Goal: Information Seeking & Learning: Learn about a topic

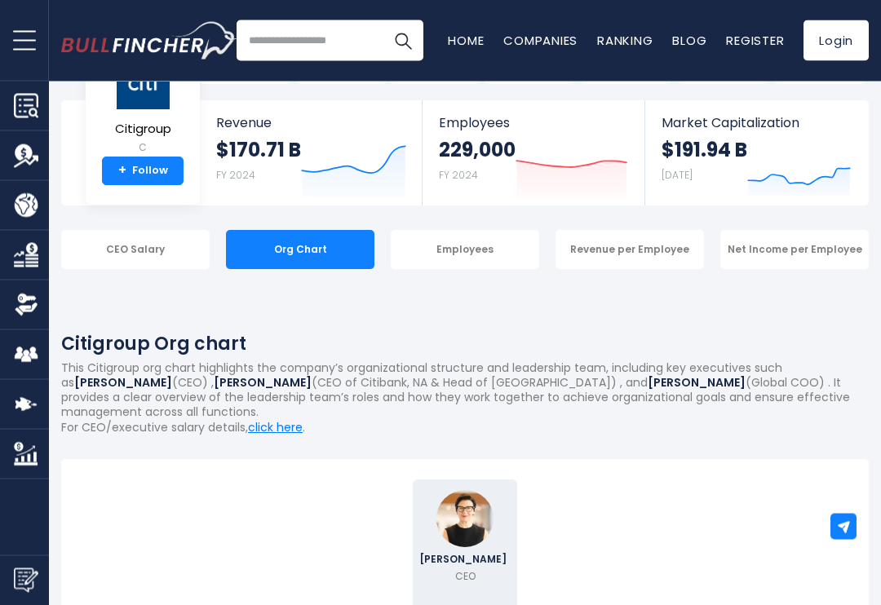
scroll to position [83, 0]
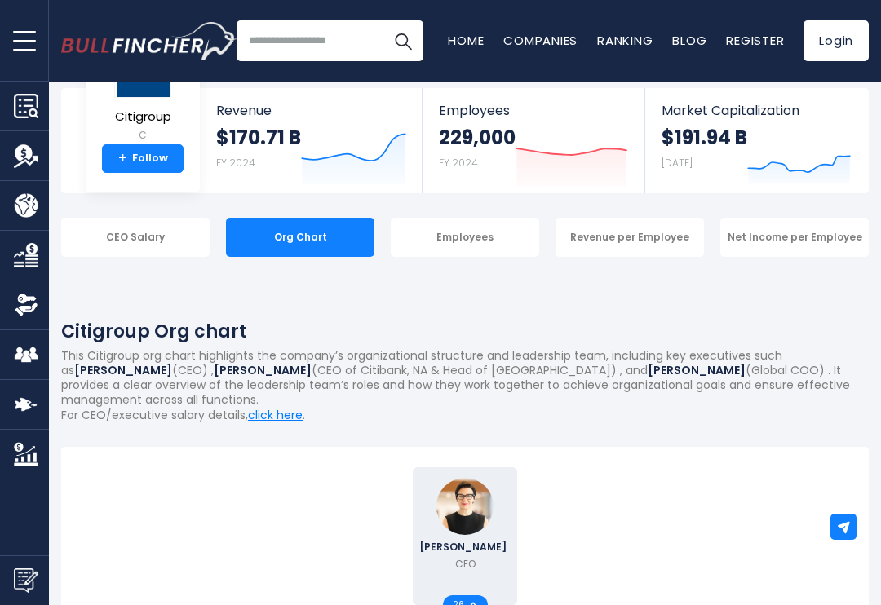
click at [166, 254] on div "CEO Salary" at bounding box center [135, 237] width 148 height 39
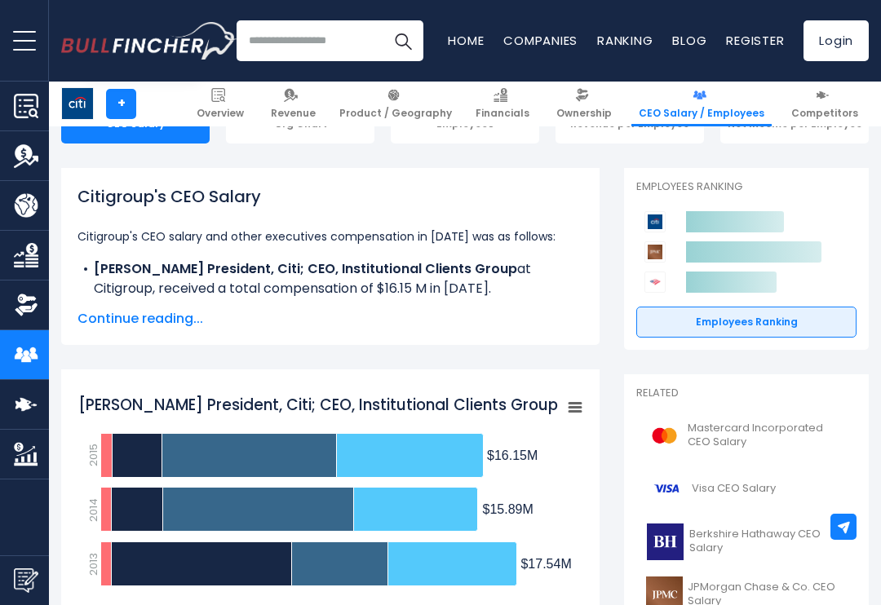
scroll to position [196, 0]
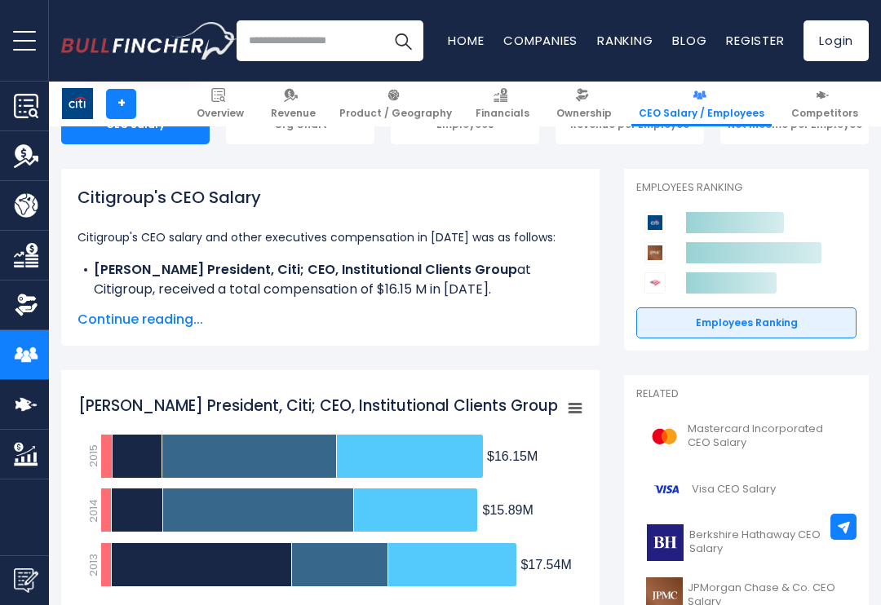
click at [195, 311] on span "Continue reading..." at bounding box center [330, 320] width 506 height 20
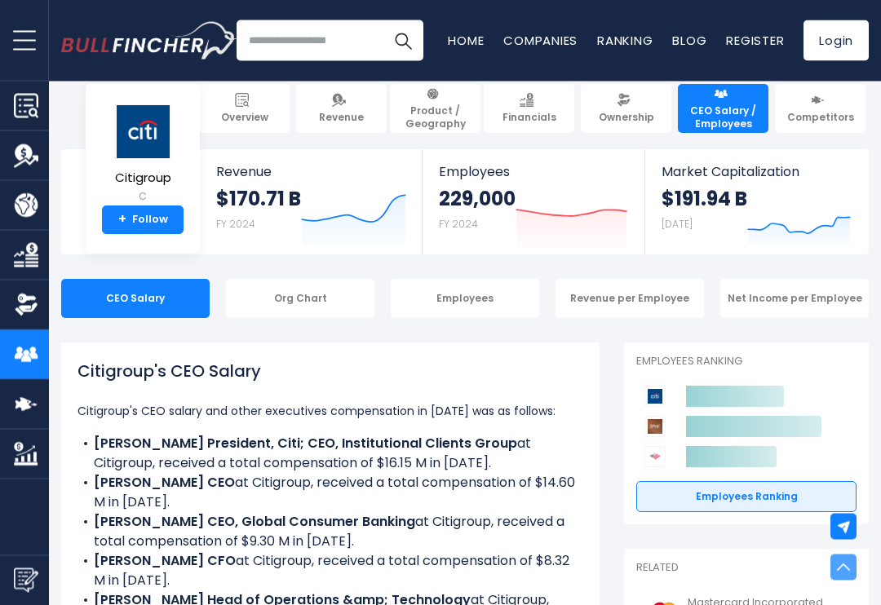
scroll to position [0, 0]
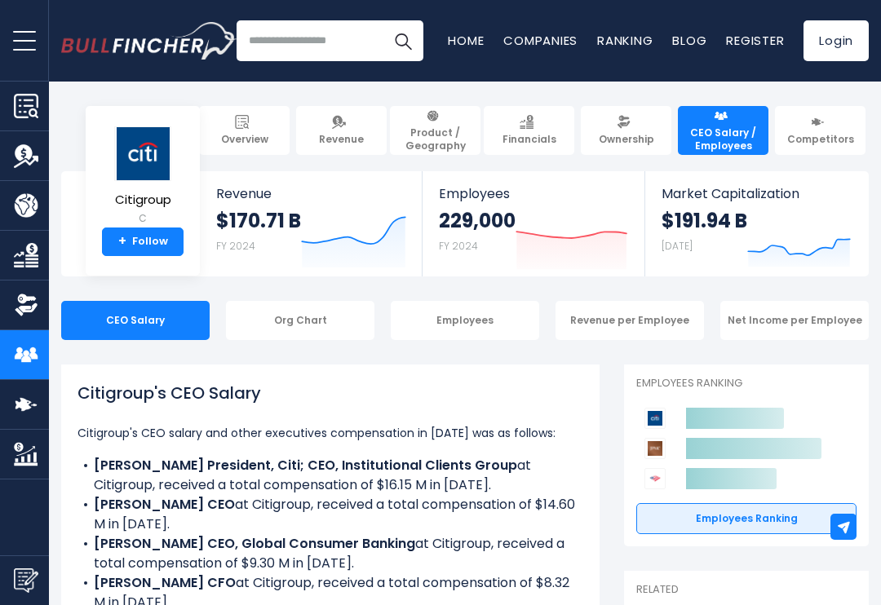
click at [348, 335] on div "Org Chart" at bounding box center [300, 320] width 148 height 39
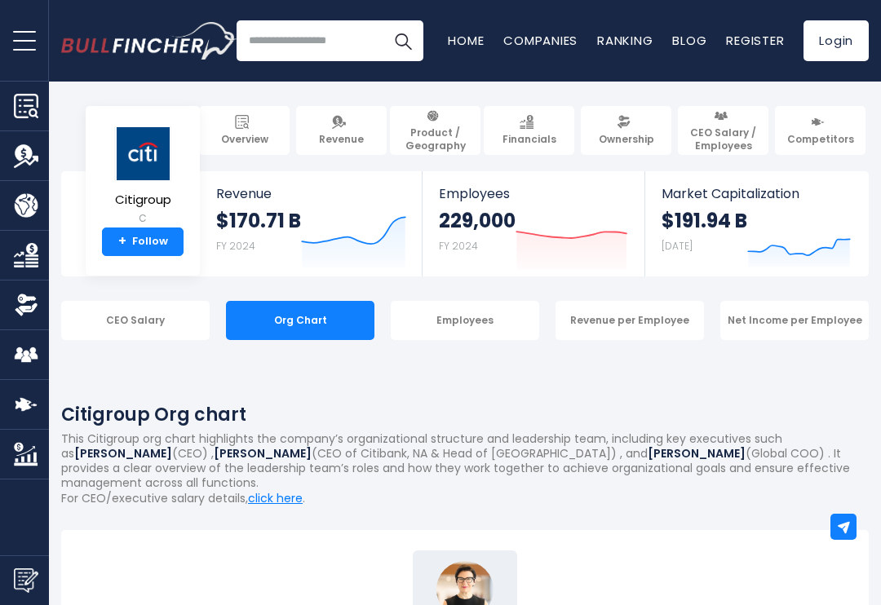
click at [504, 324] on div "Employees" at bounding box center [465, 320] width 148 height 39
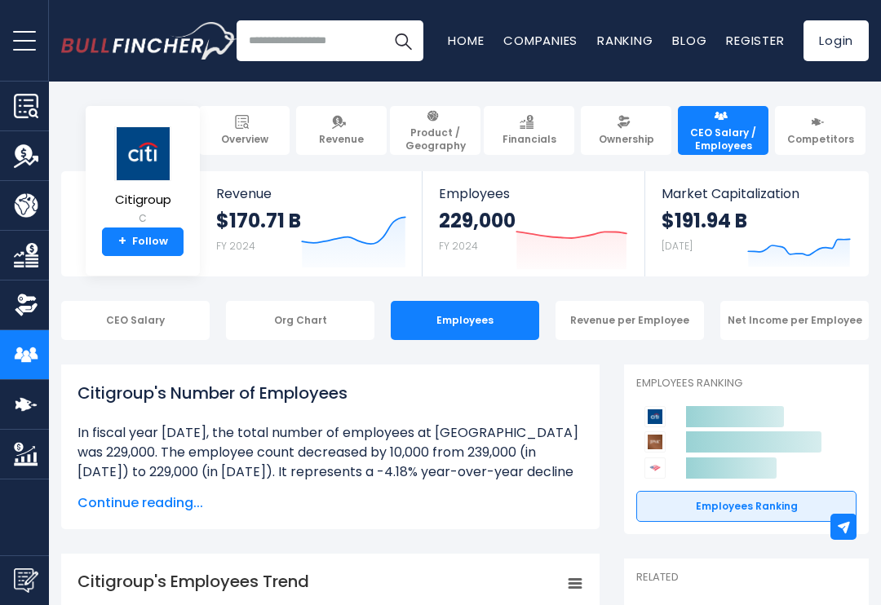
click at [650, 333] on div "Revenue per Employee" at bounding box center [629, 320] width 148 height 39
